Goal: Task Accomplishment & Management: Use online tool/utility

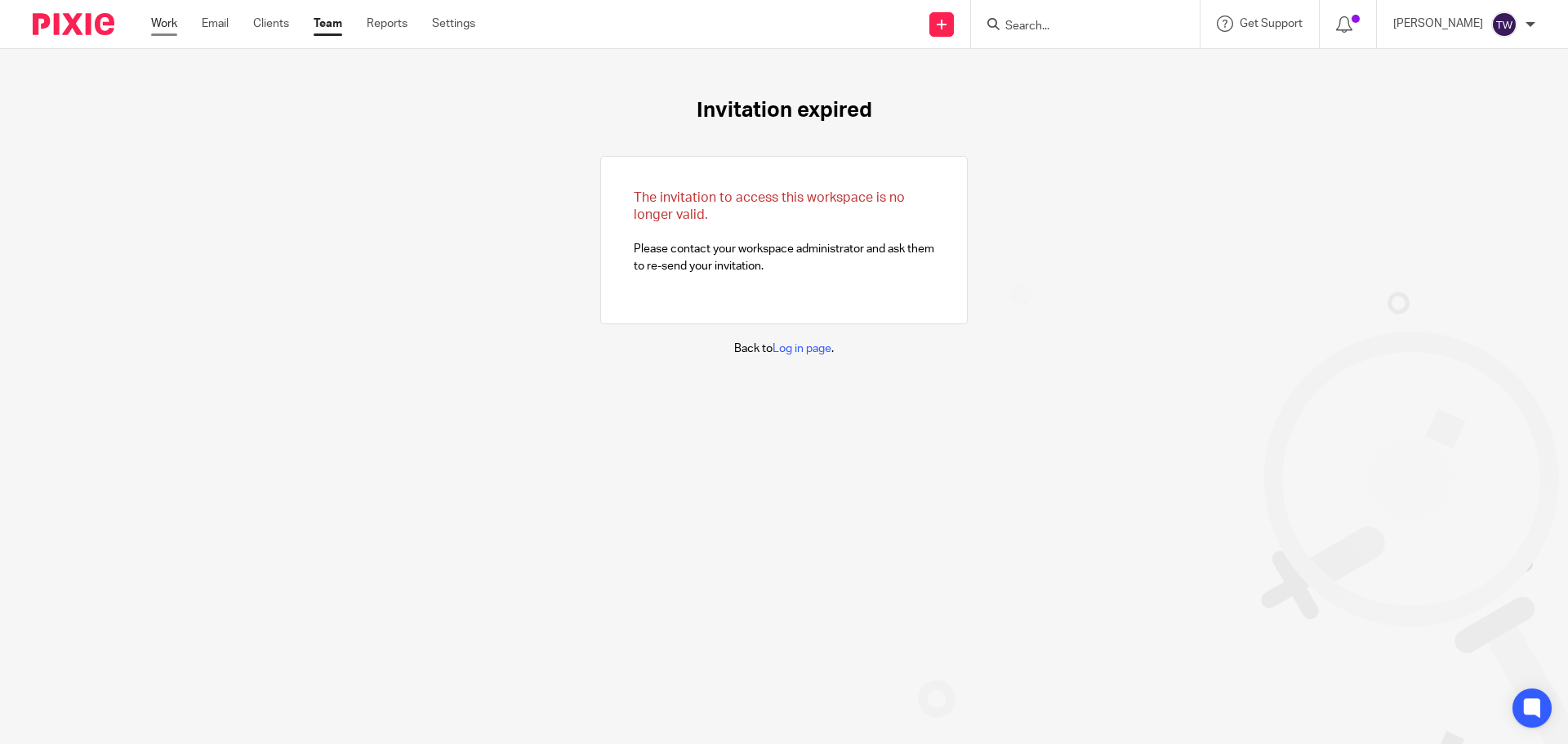
click at [176, 26] on link "Work" at bounding box center [163, 24] width 27 height 17
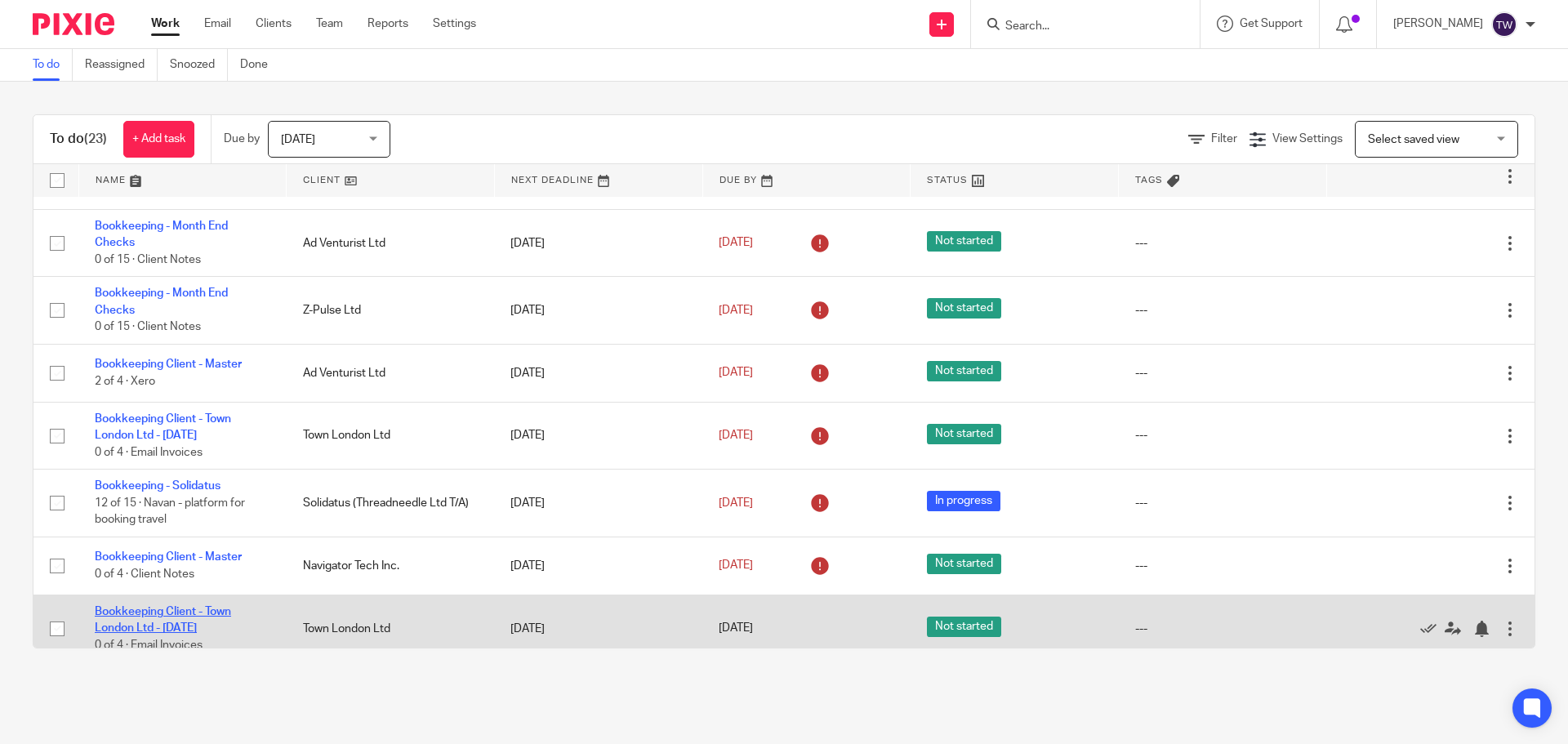
scroll to position [1115, 0]
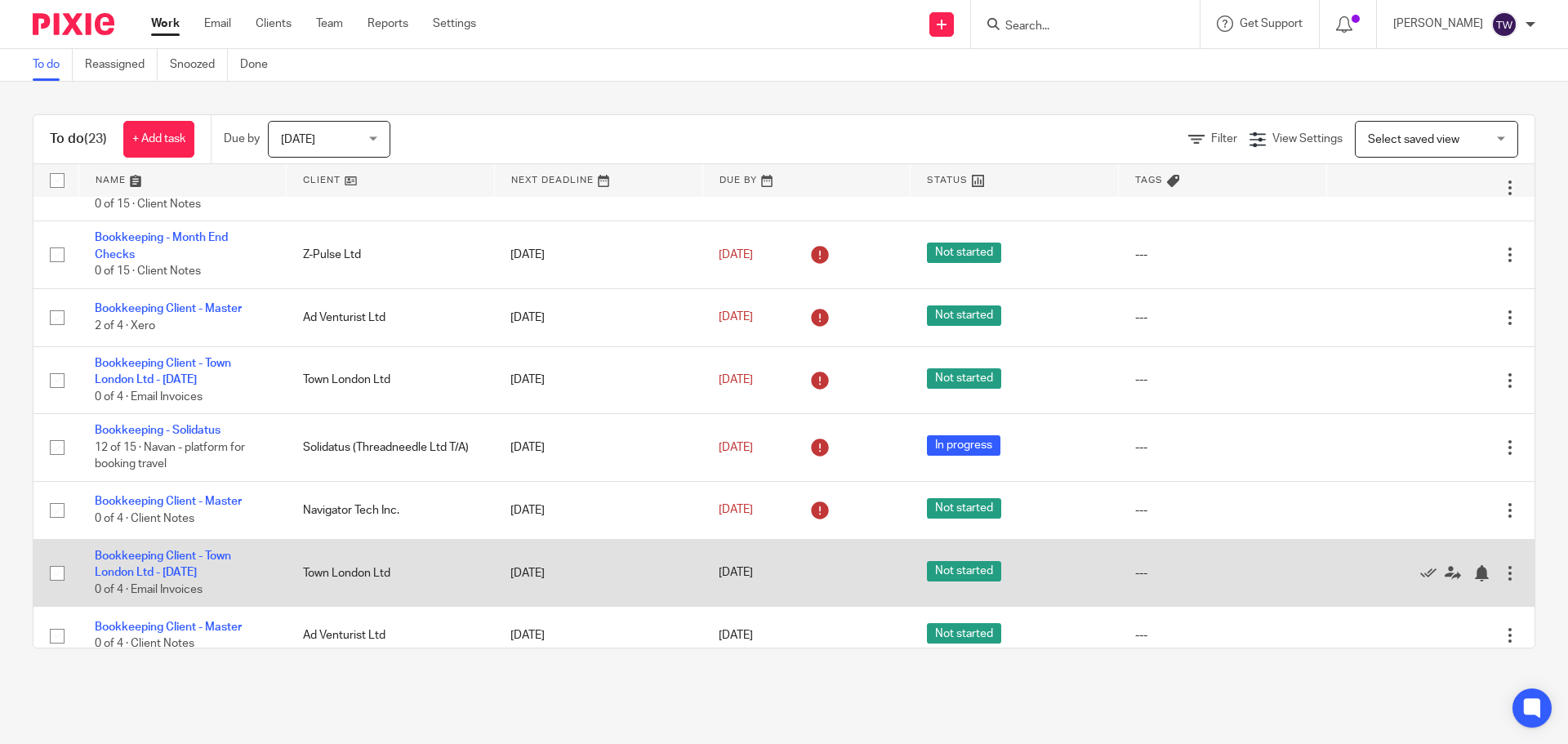
click at [164, 546] on td "Bookkeeping Client - Town London Ltd - Thursday 0 of 4 · Email Invoices" at bounding box center [183, 573] width 209 height 67
click at [183, 550] on link "Bookkeeping Client - Town London Ltd - Thursday" at bounding box center [162, 564] width 137 height 28
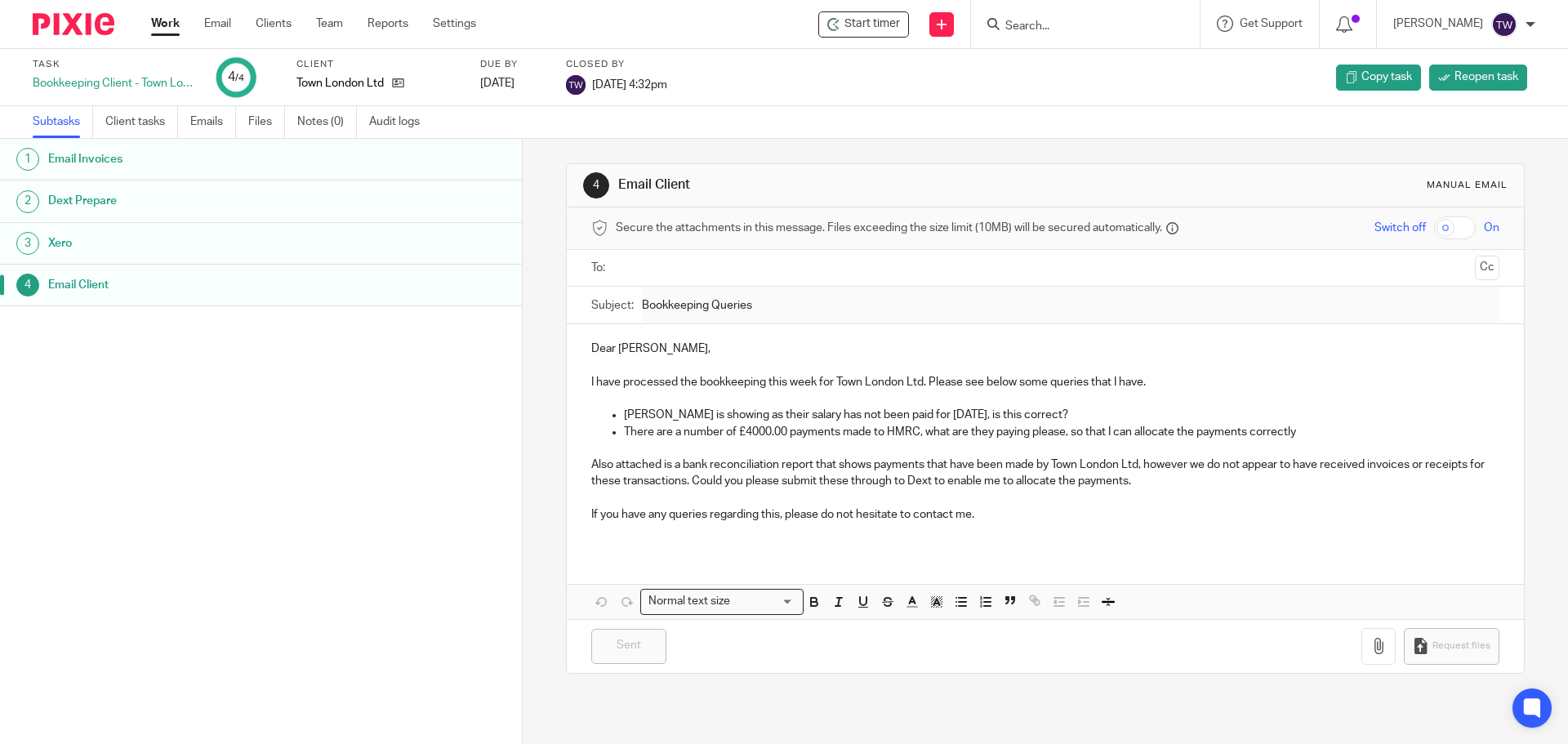
click at [175, 23] on link "Work" at bounding box center [164, 24] width 29 height 17
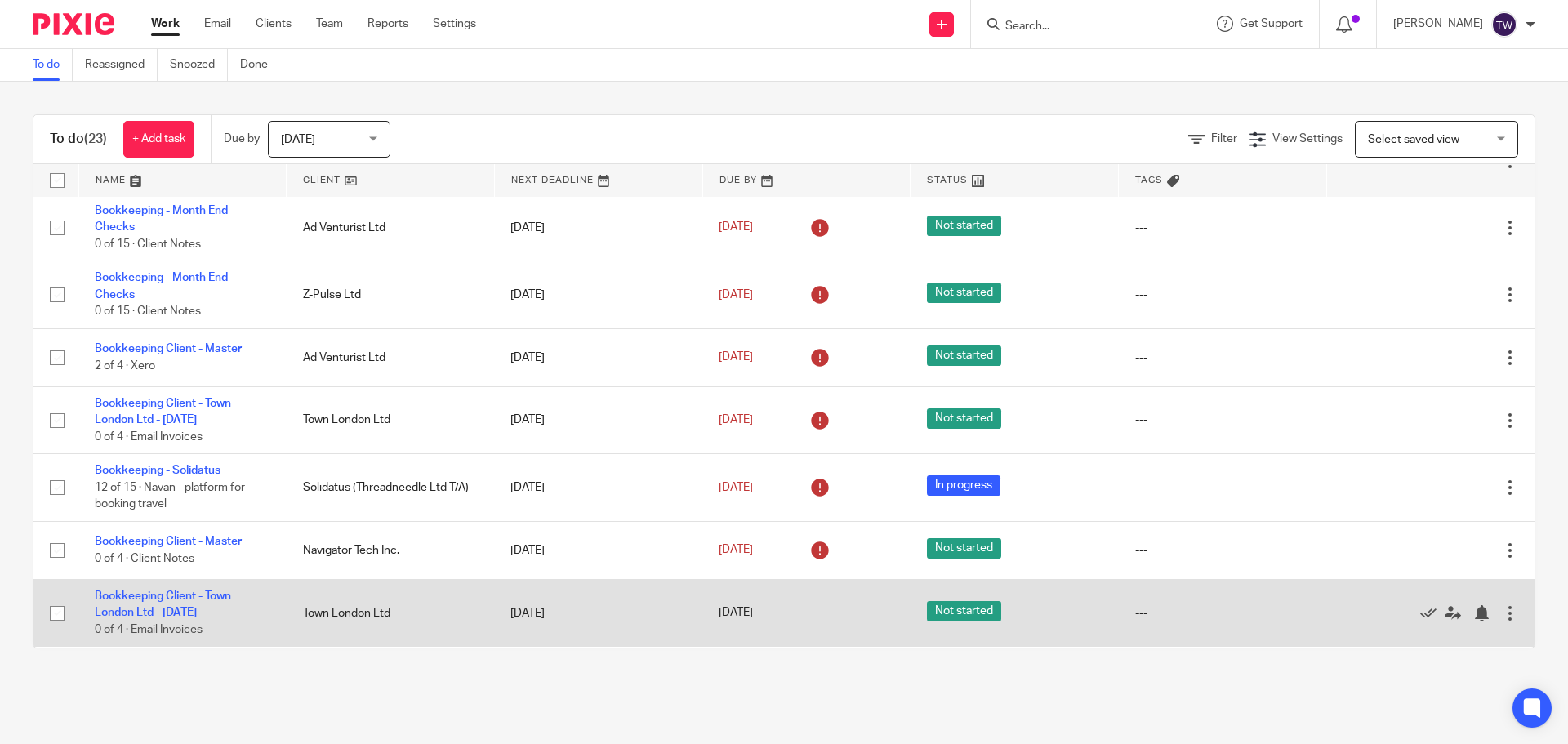
scroll to position [1115, 0]
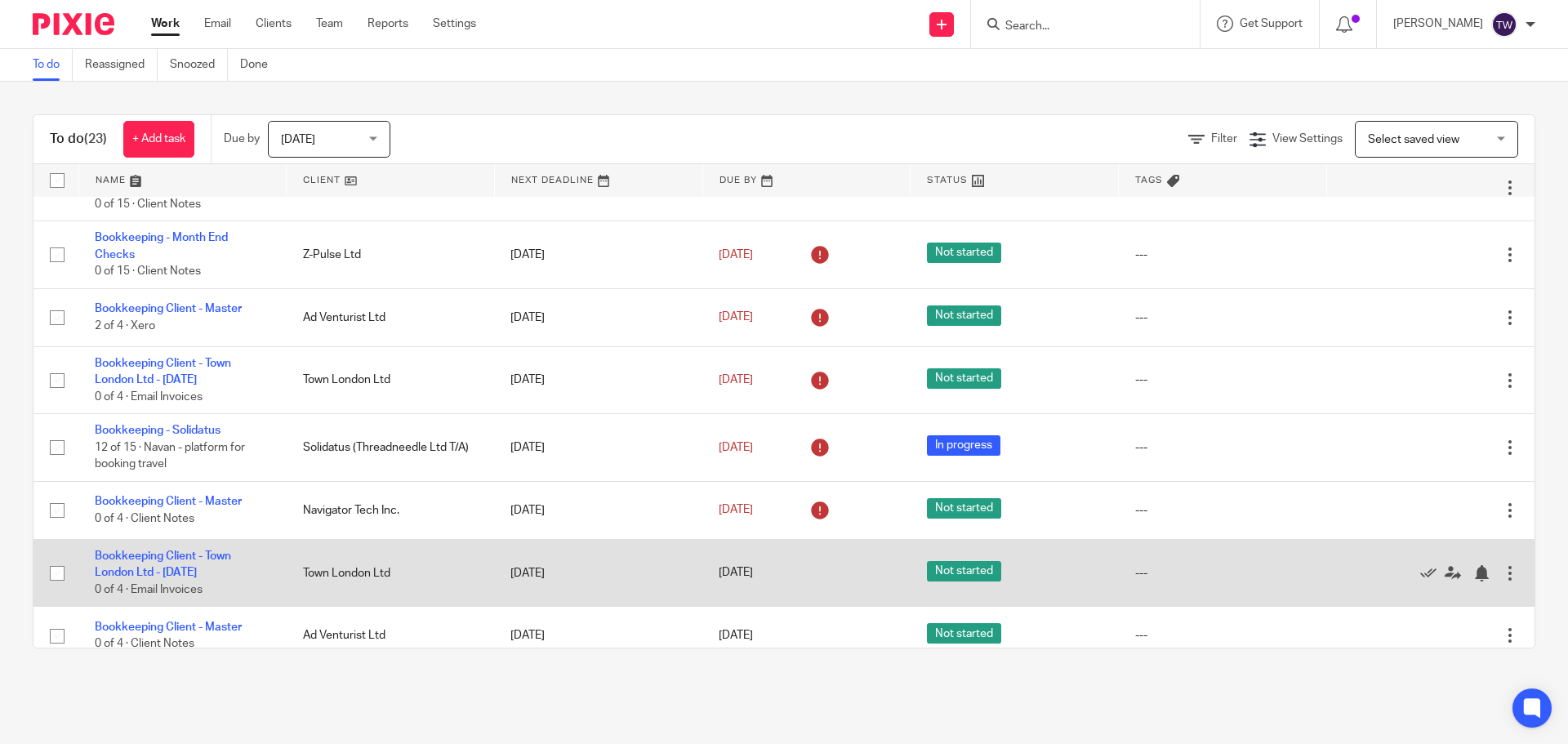
click at [156, 547] on td "Bookkeeping Client - Town London Ltd - [DATE] 0 of 4 · Email Invoices" at bounding box center [183, 573] width 209 height 67
click at [173, 550] on link "Bookkeeping Client - Town London Ltd - Thursday" at bounding box center [162, 564] width 137 height 28
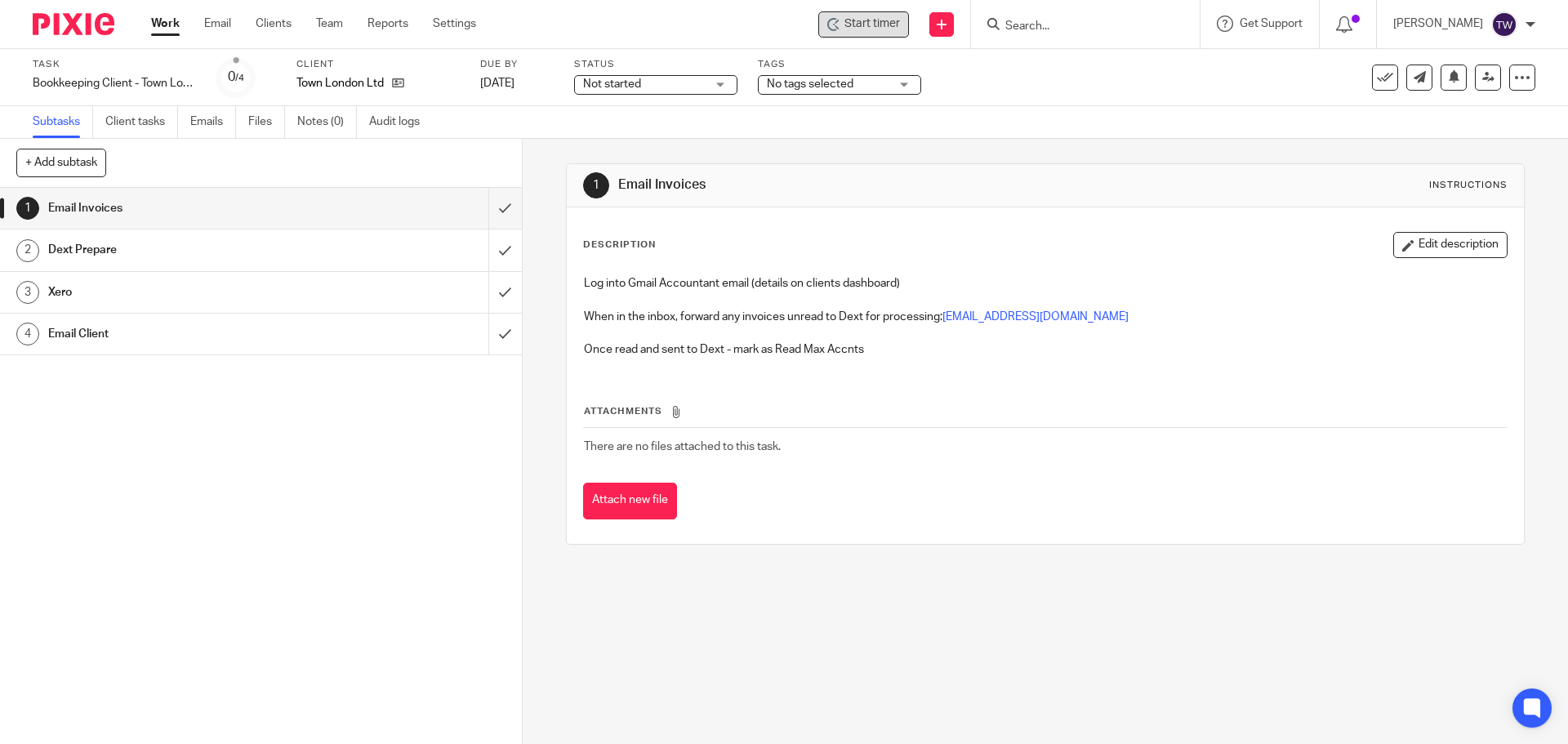
click at [884, 33] on div "Start timer" at bounding box center [863, 25] width 91 height 27
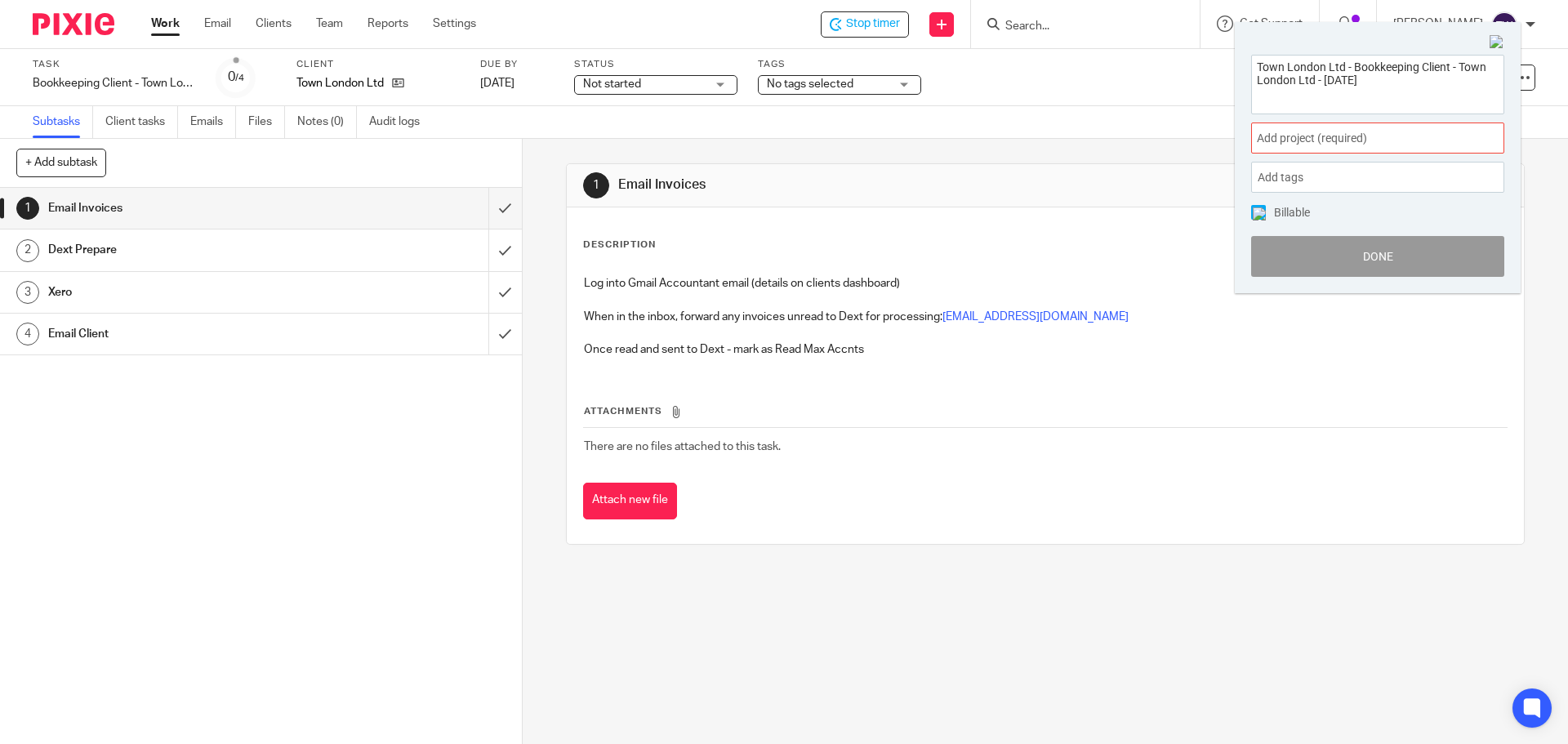
click at [1336, 147] on span "Add project (required) :" at bounding box center [1359, 138] width 206 height 17
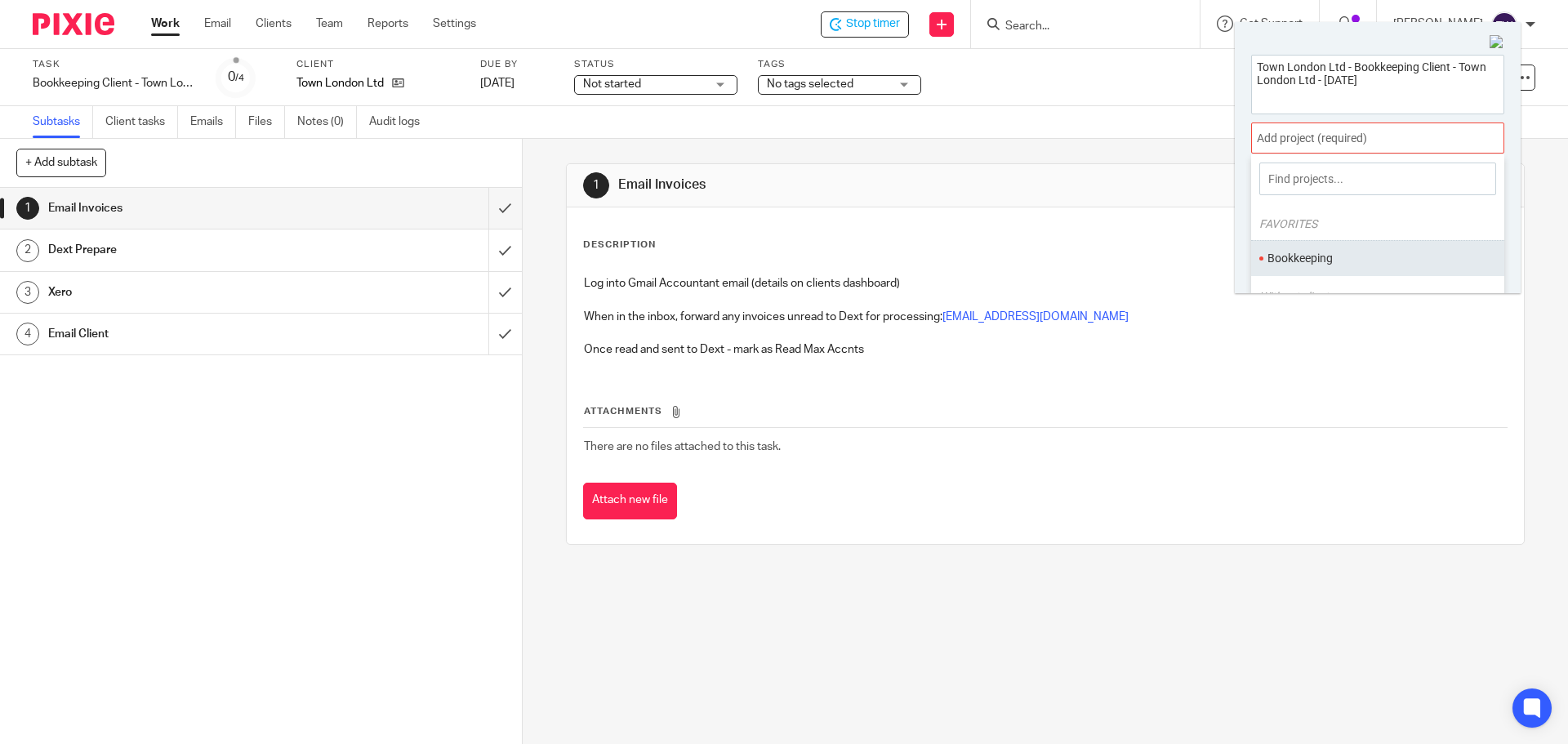
click at [1322, 252] on li "Bookkeeping" at bounding box center [1374, 258] width 214 height 17
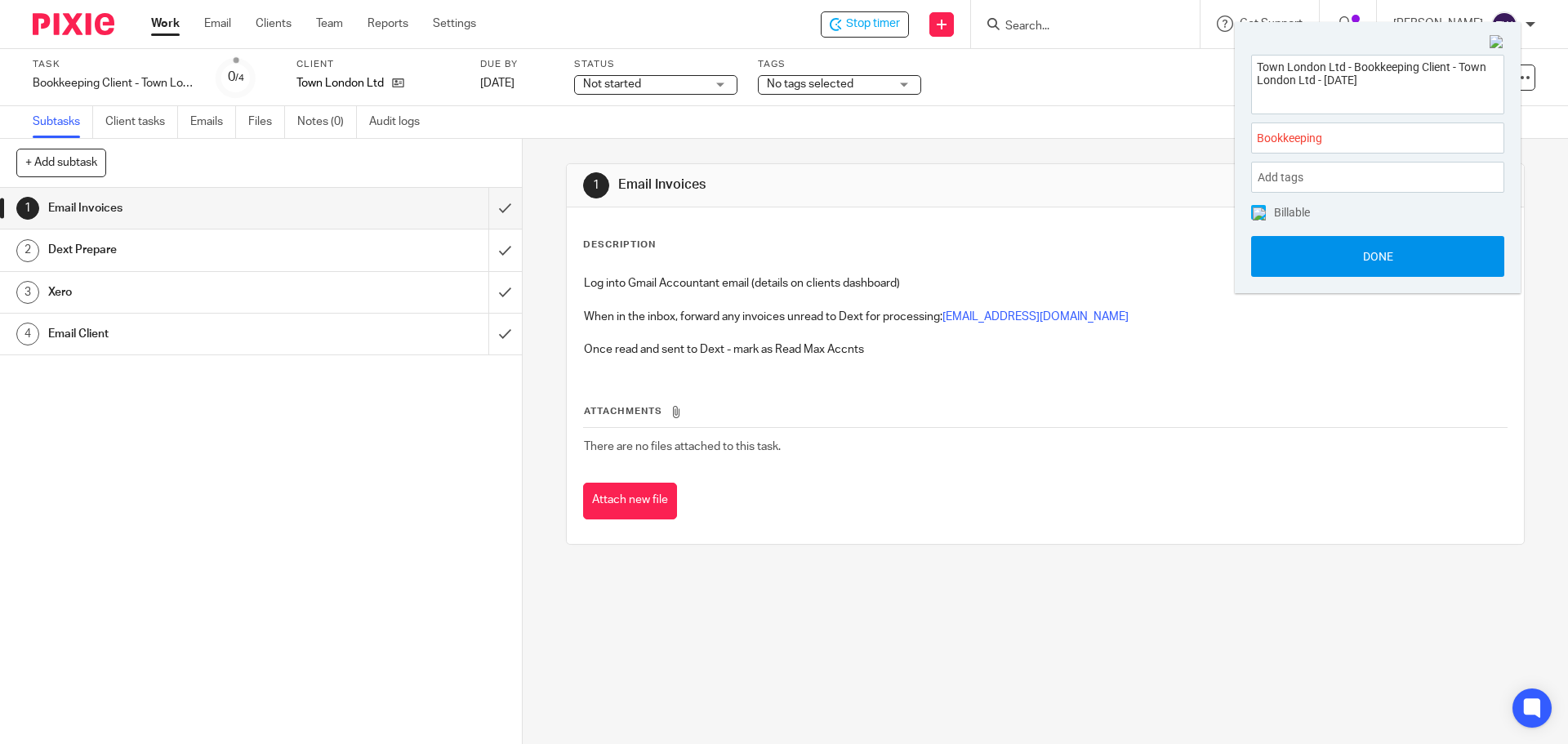
click at [1321, 258] on button "Done" at bounding box center [1377, 256] width 253 height 40
